Goal: Check status: Check status

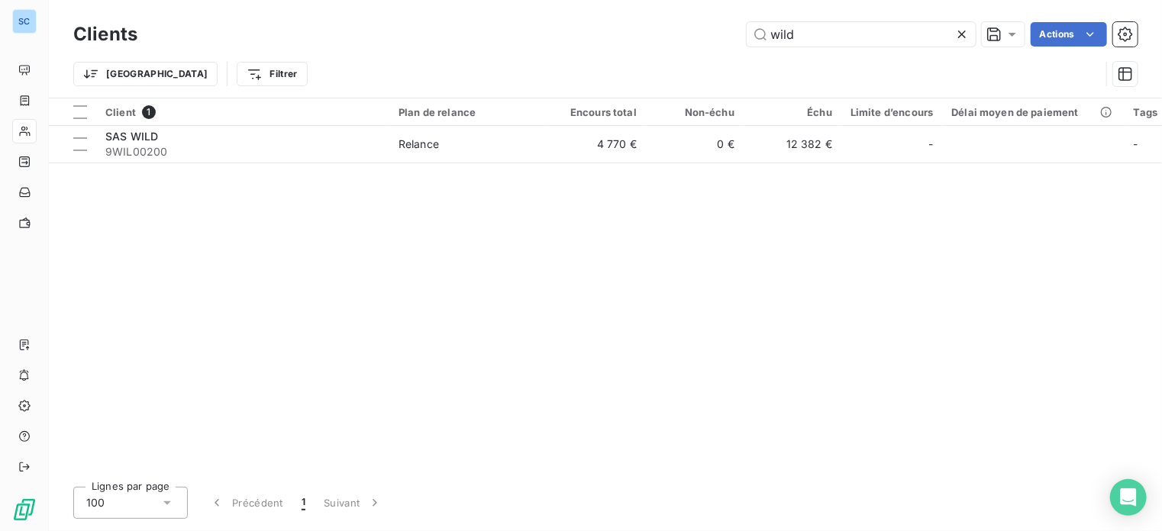
drag, startPoint x: 807, startPoint y: 38, endPoint x: 660, endPoint y: 31, distance: 147.6
click at [660, 31] on div "wild Actions" at bounding box center [647, 34] width 982 height 24
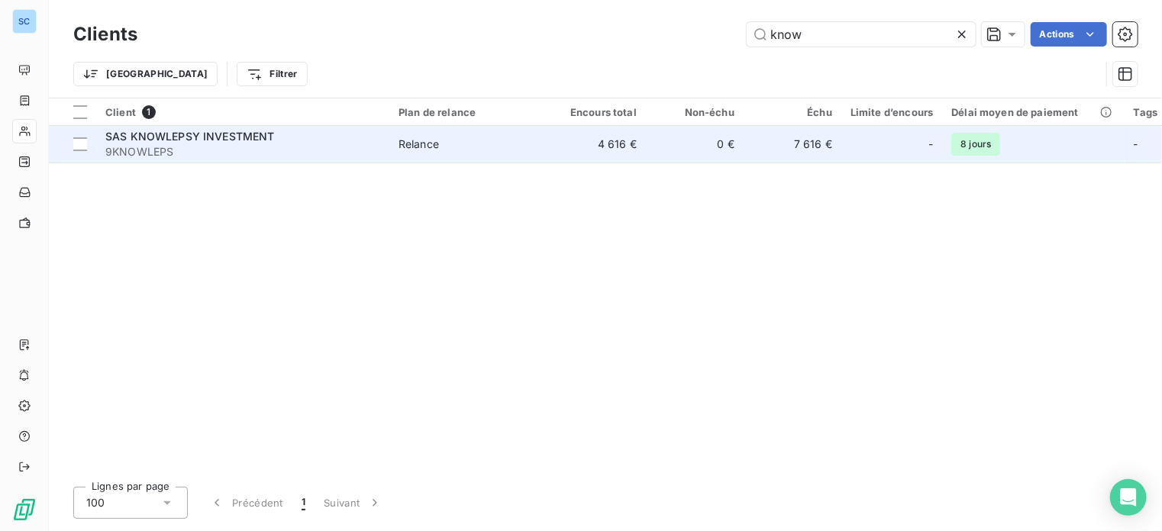
type input "know"
click at [168, 141] on span "SAS KNOWLEPSY INVESTMENT" at bounding box center [190, 136] width 170 height 13
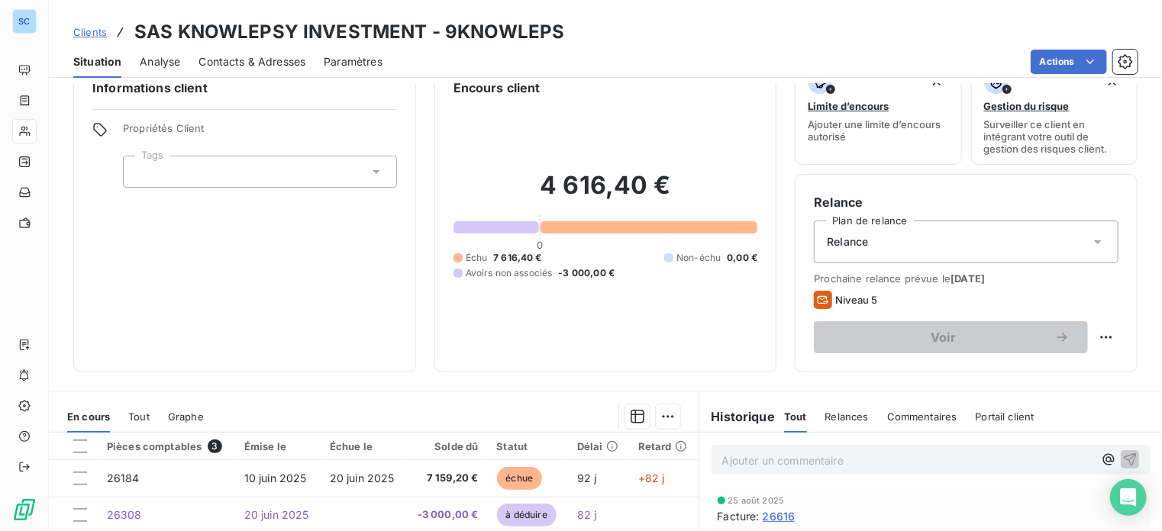
scroll to position [27, 0]
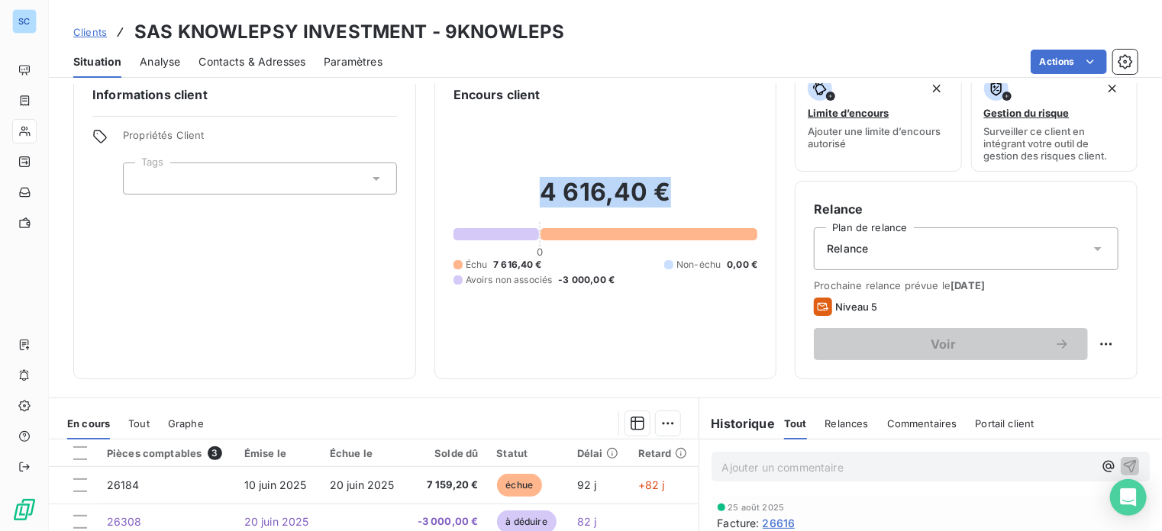
drag, startPoint x: 536, startPoint y: 189, endPoint x: 672, endPoint y: 178, distance: 136.3
click at [672, 178] on h2 "4 616,40 €" at bounding box center [606, 200] width 305 height 46
copy h2 "4 616,40 €"
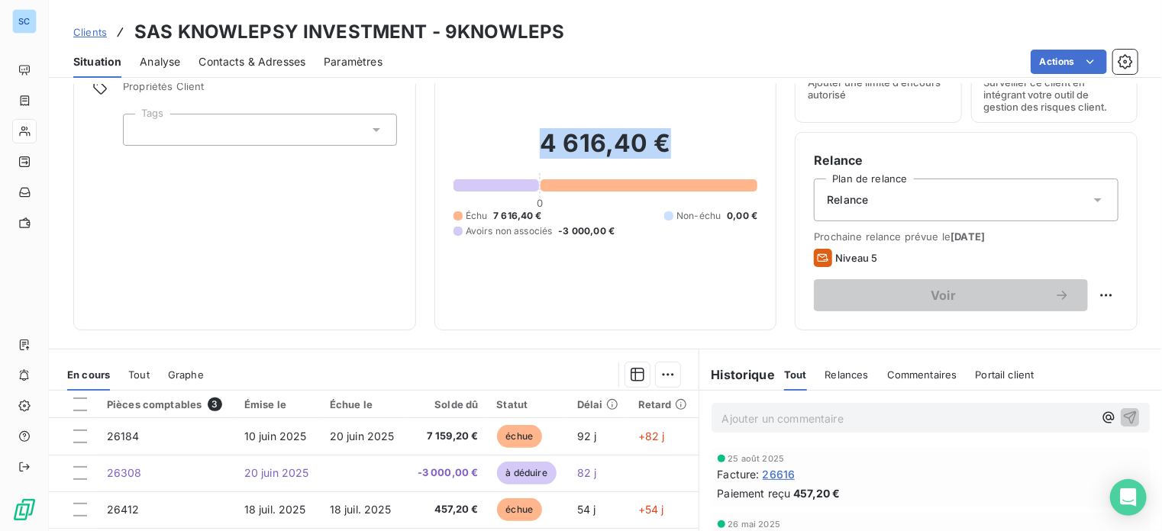
scroll to position [0, 0]
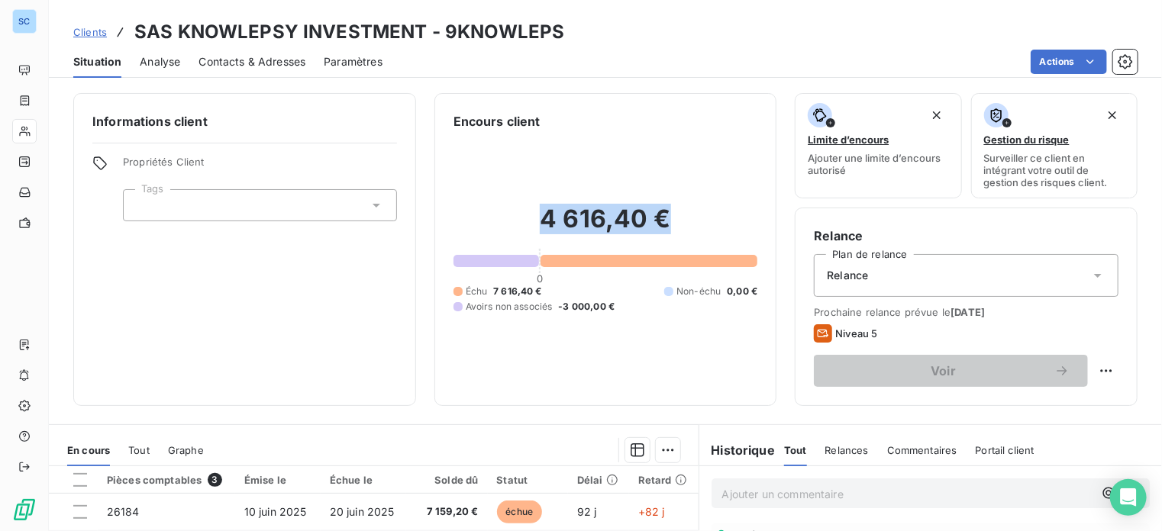
click at [90, 33] on span "Clients" at bounding box center [90, 32] width 34 height 12
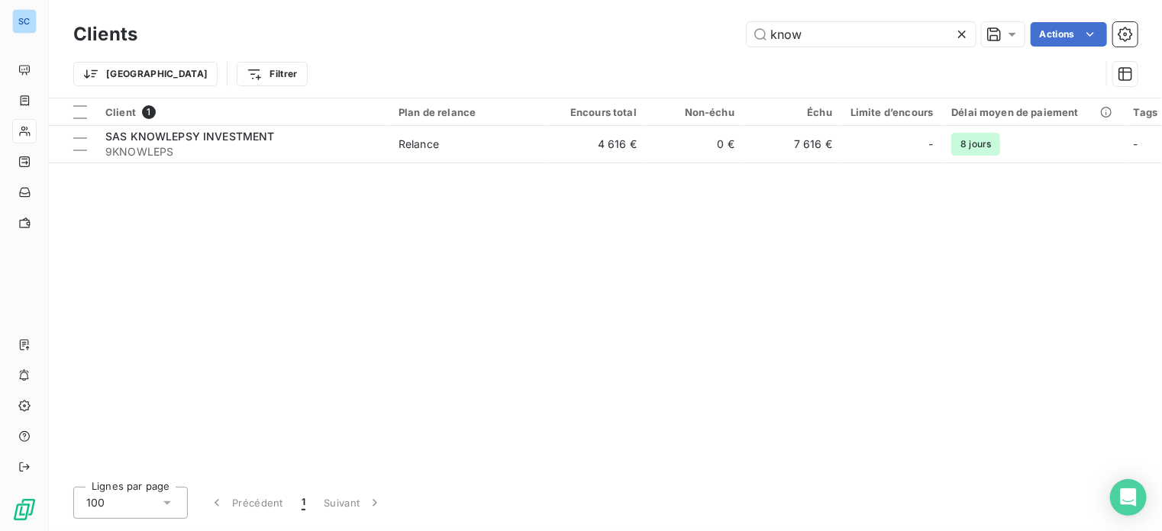
drag, startPoint x: 823, startPoint y: 32, endPoint x: 711, endPoint y: 27, distance: 112.4
click at [711, 27] on div "know Actions" at bounding box center [647, 34] width 982 height 24
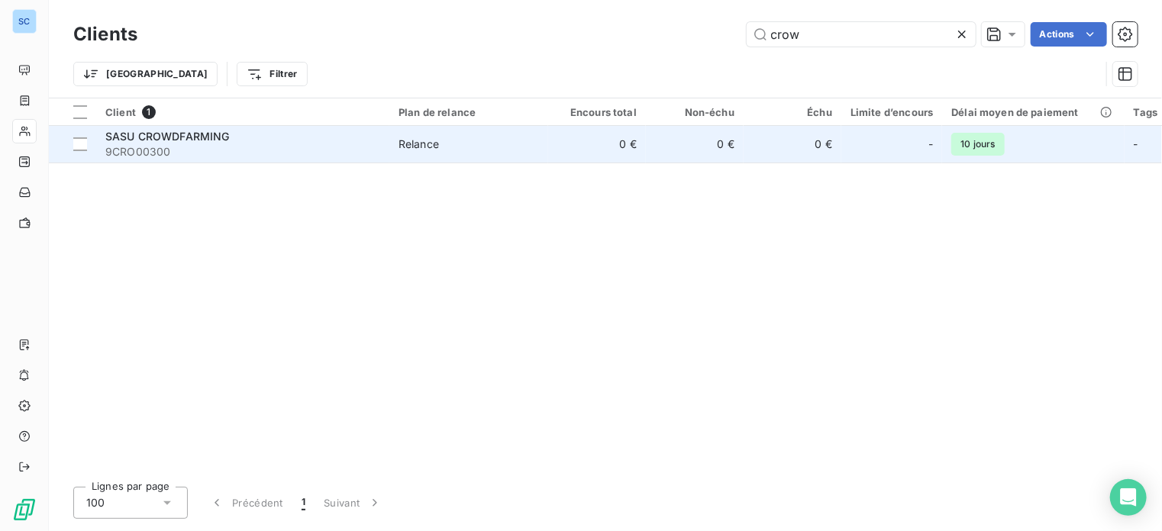
type input "crow"
click at [202, 136] on span "SASU CROWDFARMING" at bounding box center [167, 136] width 124 height 13
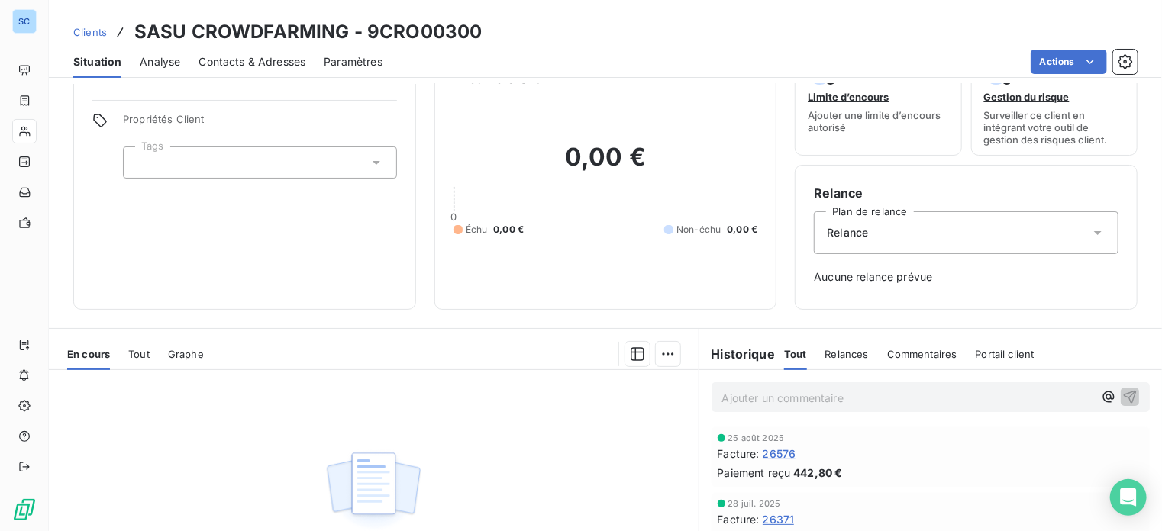
scroll to position [45, 0]
click at [131, 347] on span "Tout" at bounding box center [138, 352] width 21 height 12
